Goal: Find specific page/section: Find specific page/section

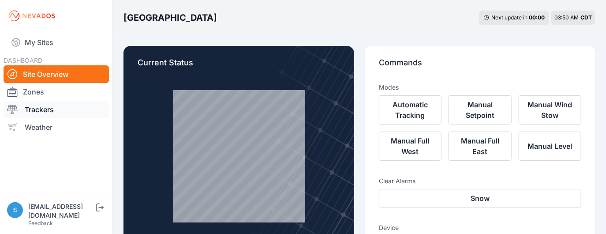
click at [30, 112] on link "Trackers" at bounding box center [56, 110] width 105 height 18
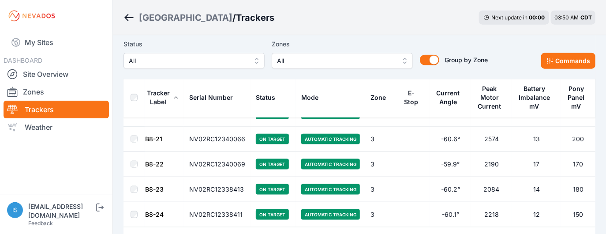
scroll to position [5056, 0]
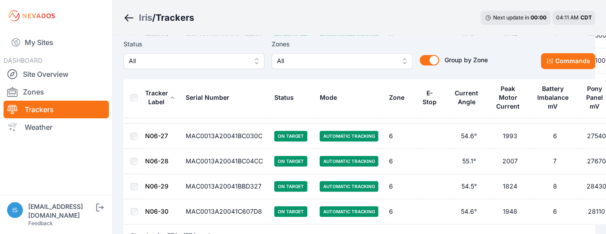
scroll to position [14462, 0]
